Goal: Information Seeking & Learning: Learn about a topic

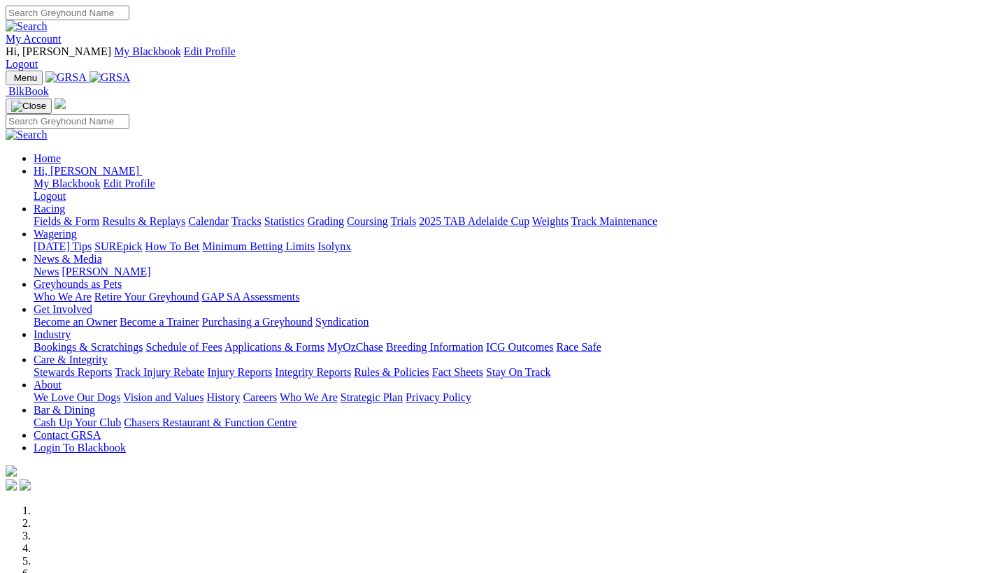
click at [143, 341] on link "Bookings & Scratchings" at bounding box center [88, 347] width 109 height 12
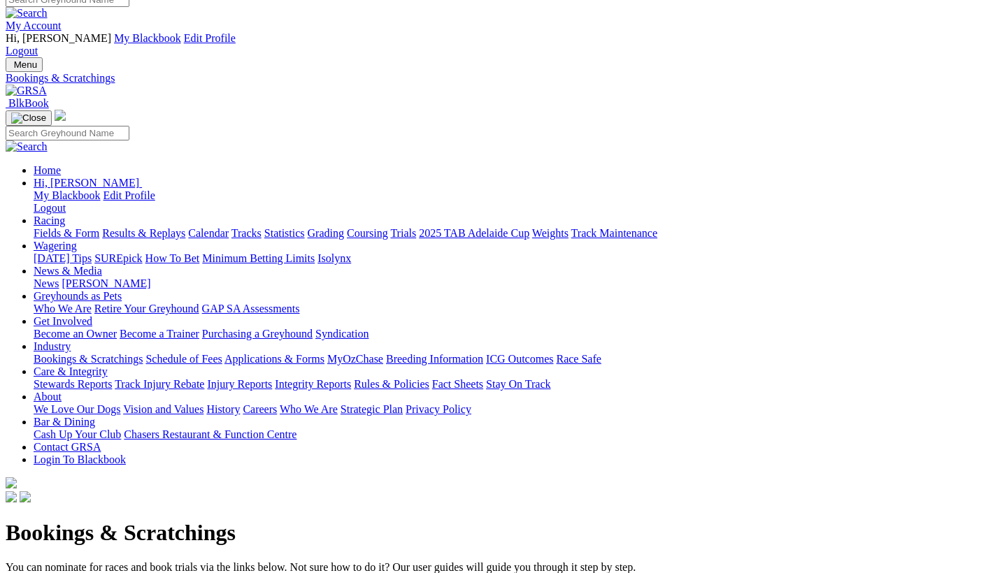
scroll to position [18, 0]
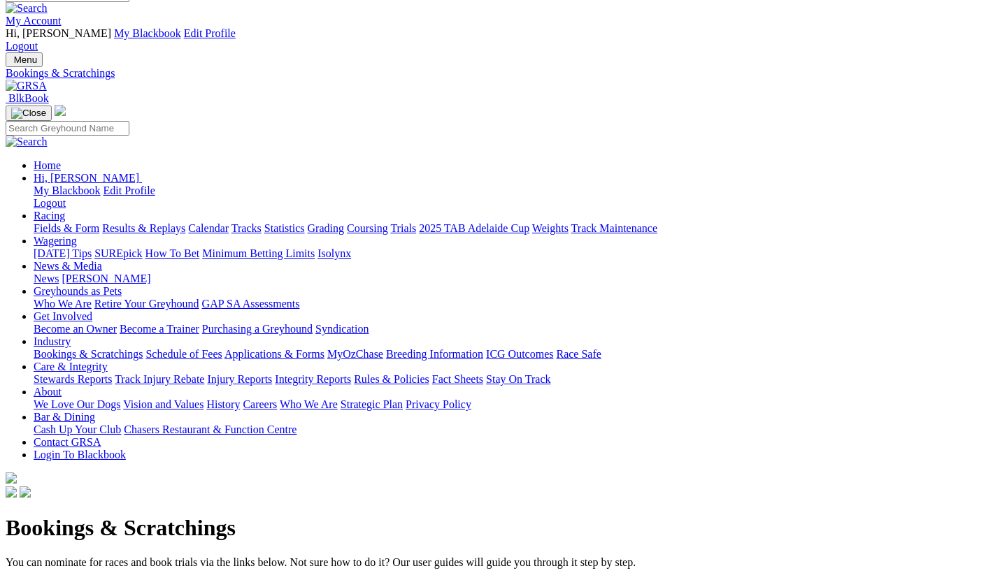
click at [65, 210] on link "Racing" at bounding box center [49, 216] width 31 height 12
click at [40, 222] on link "Fields & Form" at bounding box center [67, 228] width 66 height 12
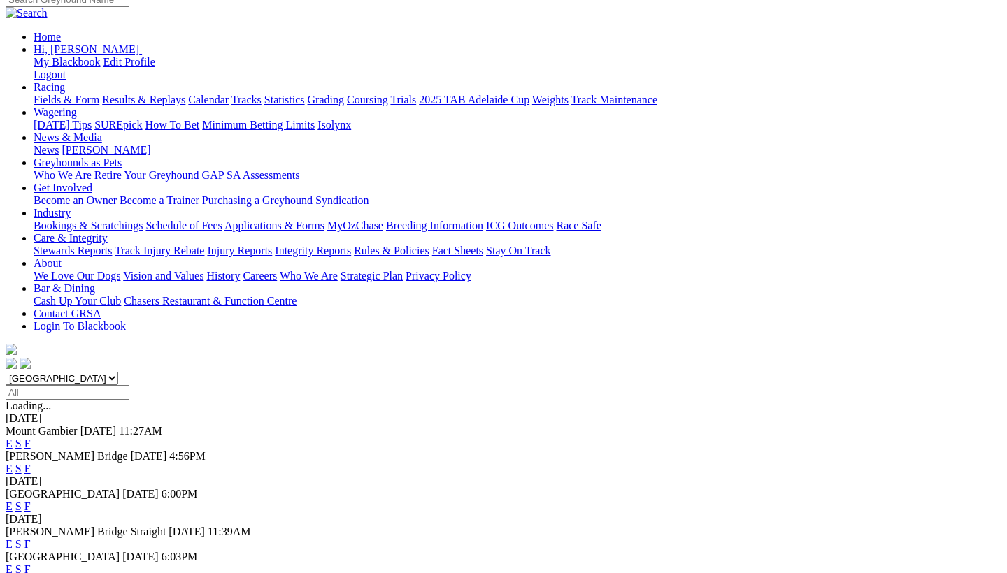
scroll to position [155, 0]
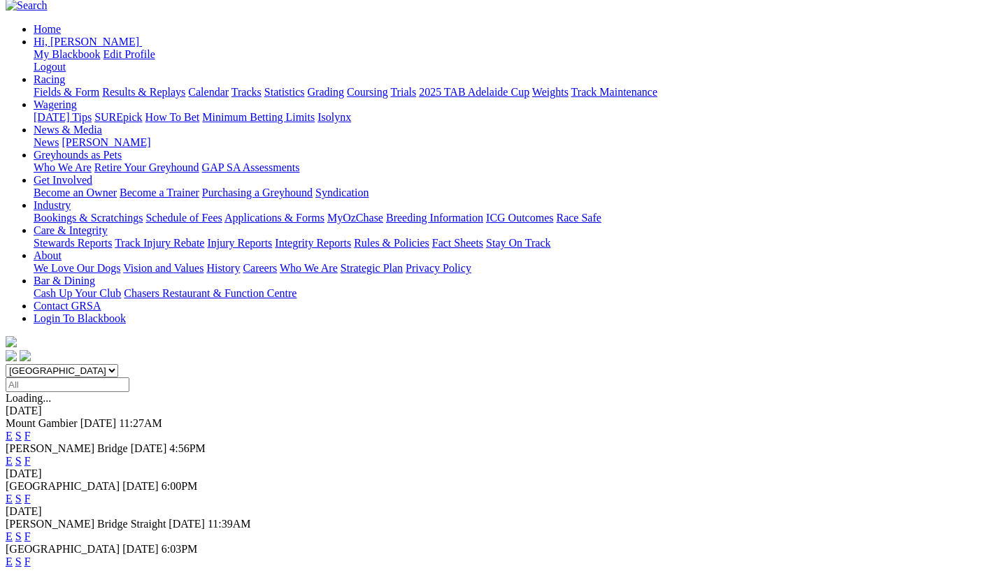
click at [31, 531] on link "F" at bounding box center [27, 537] width 6 height 12
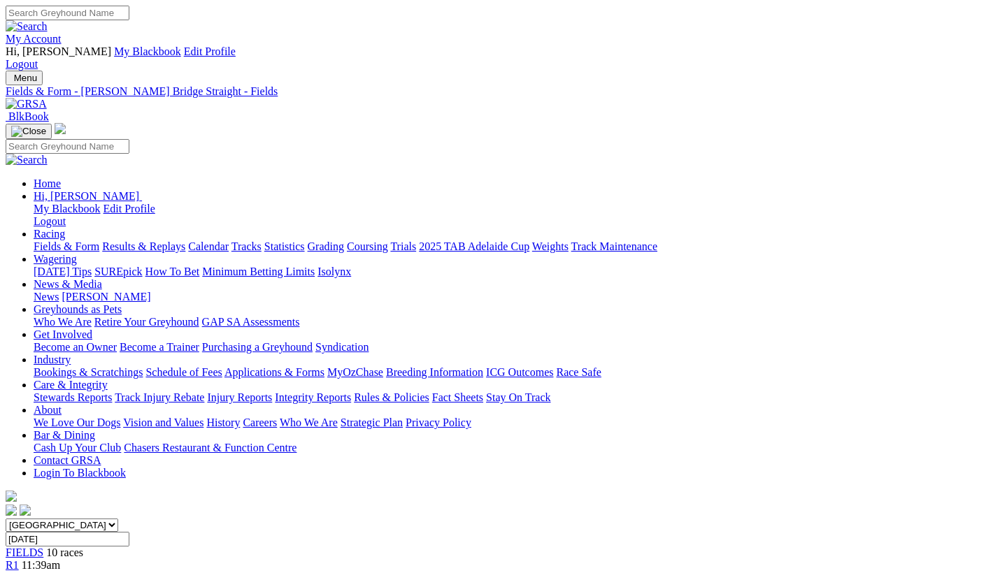
click at [102, 278] on link "News & Media" at bounding box center [68, 284] width 69 height 12
click at [150, 291] on link "[PERSON_NAME]" at bounding box center [106, 297] width 89 height 12
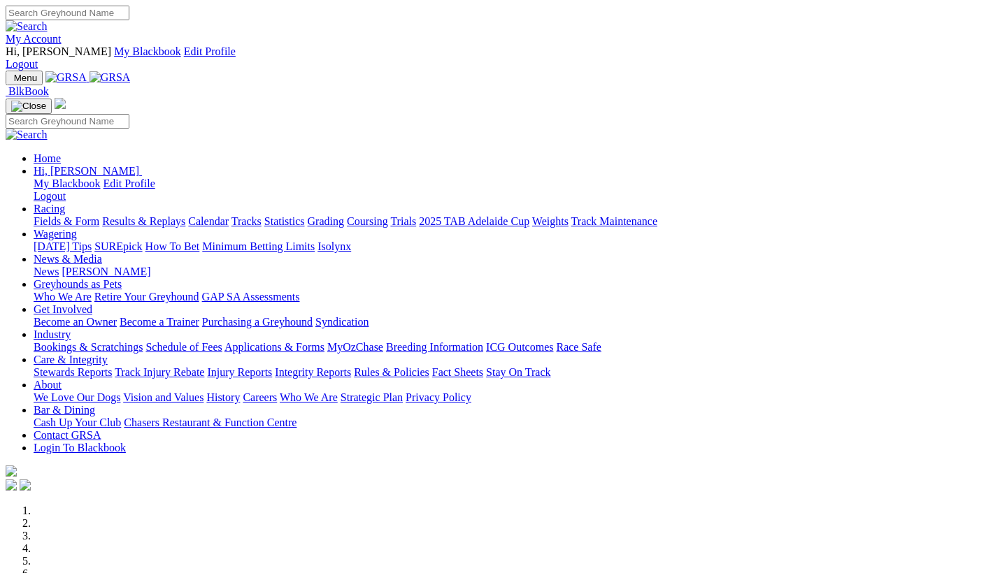
click at [102, 253] on link "News & Media" at bounding box center [68, 259] width 69 height 12
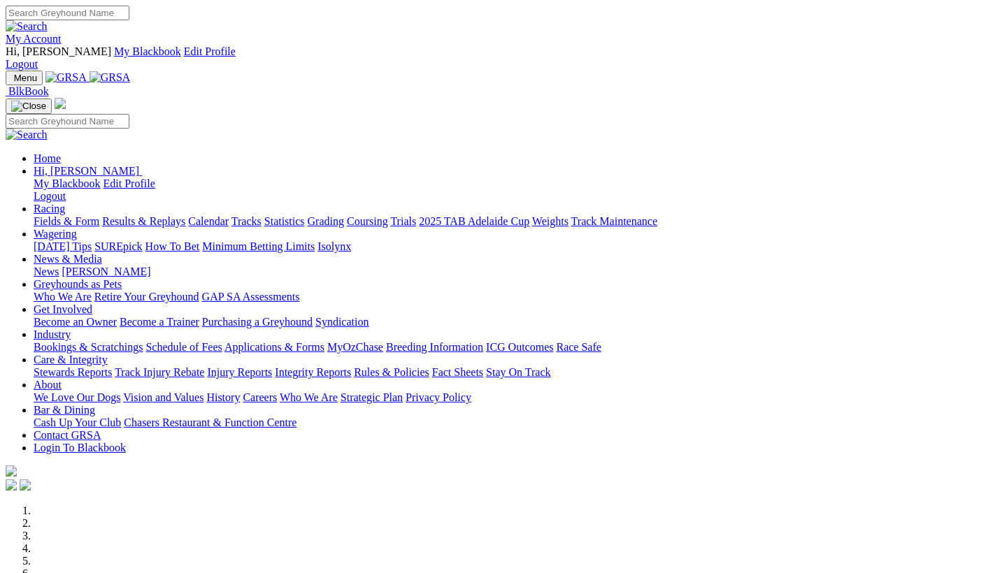
click at [102, 253] on link "News & Media" at bounding box center [68, 259] width 69 height 12
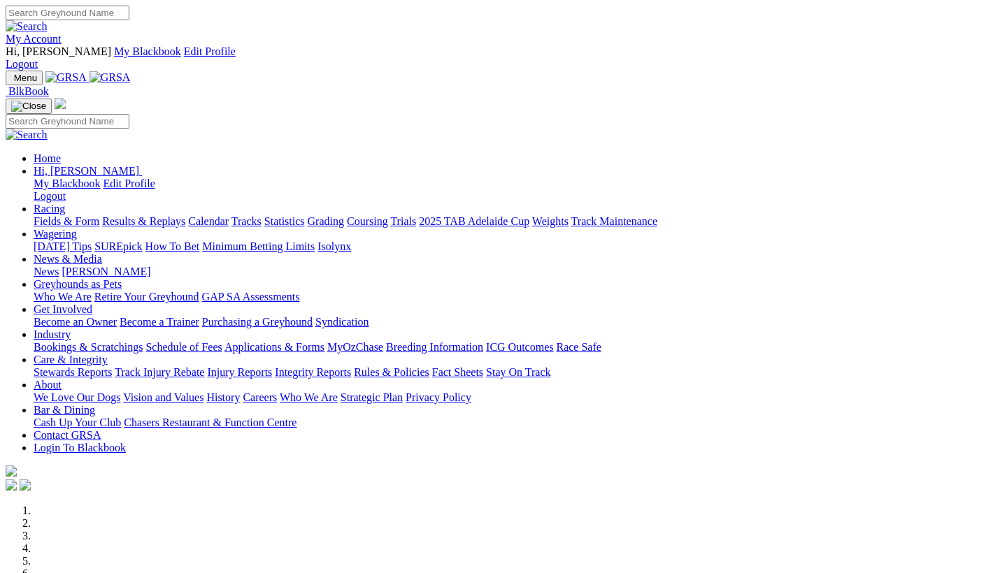
click at [102, 253] on link "News & Media" at bounding box center [68, 259] width 69 height 12
